Goal: Task Accomplishment & Management: Manage account settings

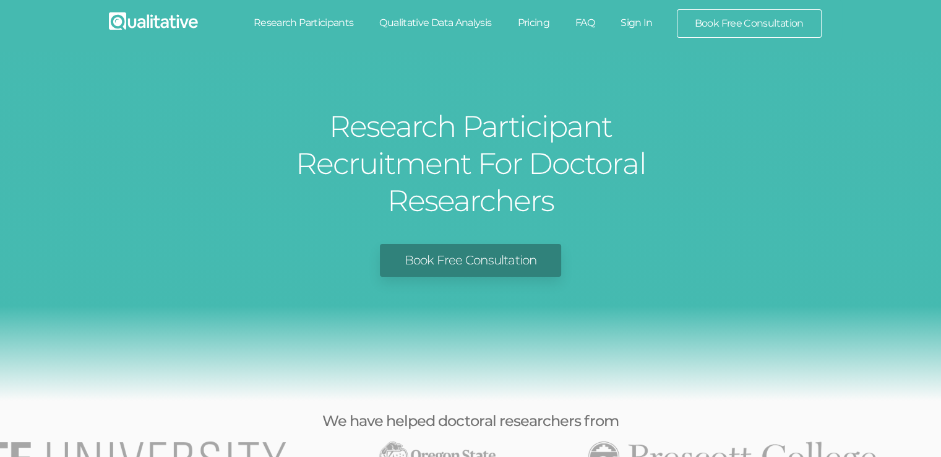
click at [283, 21] on link "Research Participants" at bounding box center [304, 22] width 126 height 27
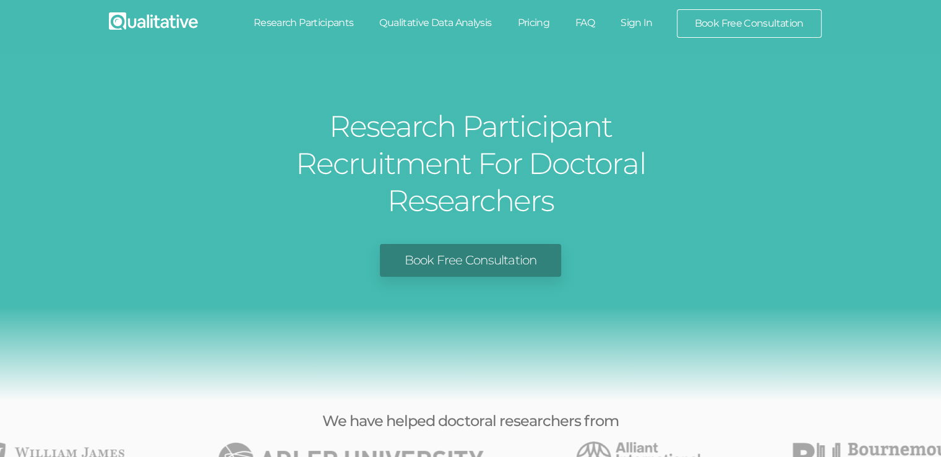
click at [645, 28] on link "Sign In" at bounding box center [637, 22] width 58 height 27
